Goal: Navigation & Orientation: Go to known website

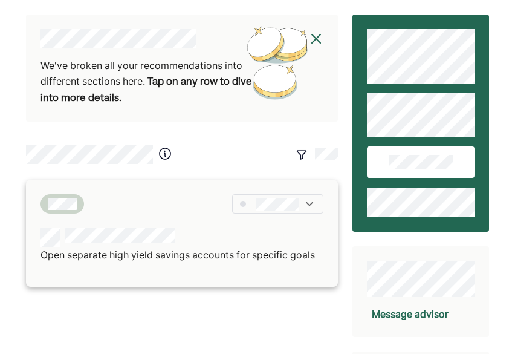
click at [306, 210] on div at bounding box center [277, 203] width 91 height 19
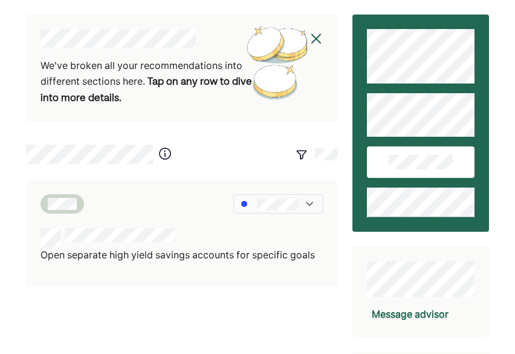
click at [254, 146] on div at bounding box center [269, 154] width 138 height 22
